Goal: Complete application form

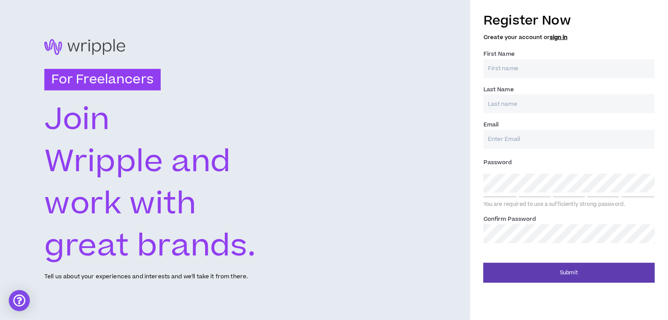
click at [507, 64] on input "First Name *" at bounding box center [568, 68] width 171 height 19
type input "Mungara"
type input "Yesebu"
type input "Yesebumungara843@gmail.com"
type input "Yesebu"
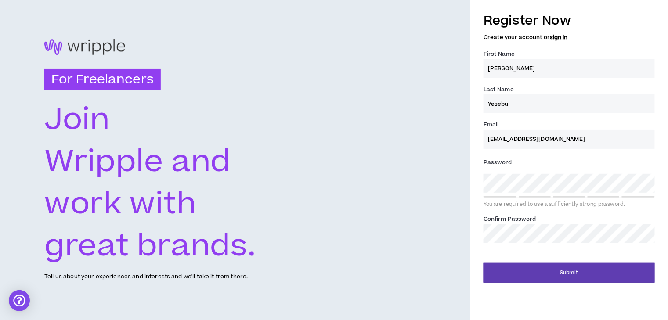
type input "Yesebumungara843@gmail.com"
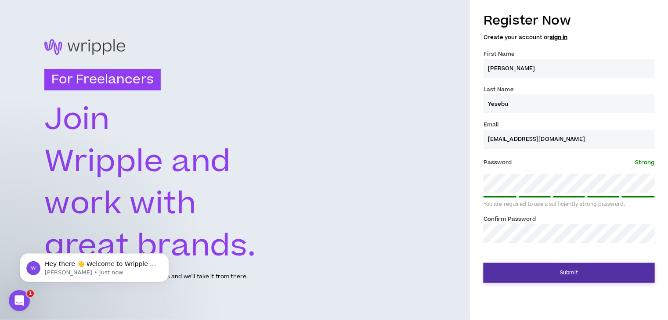
click at [554, 269] on button "Submit" at bounding box center [568, 273] width 171 height 20
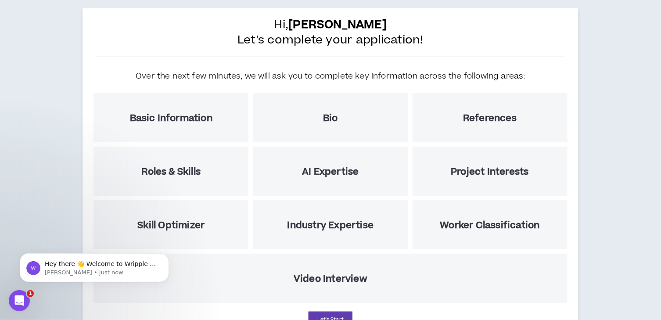
scroll to position [91, 0]
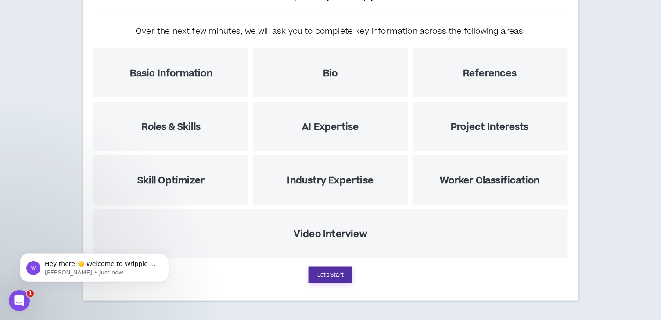
click at [331, 277] on button "Let's Start" at bounding box center [331, 275] width 44 height 16
select select "US"
